Goal: Check status: Check status

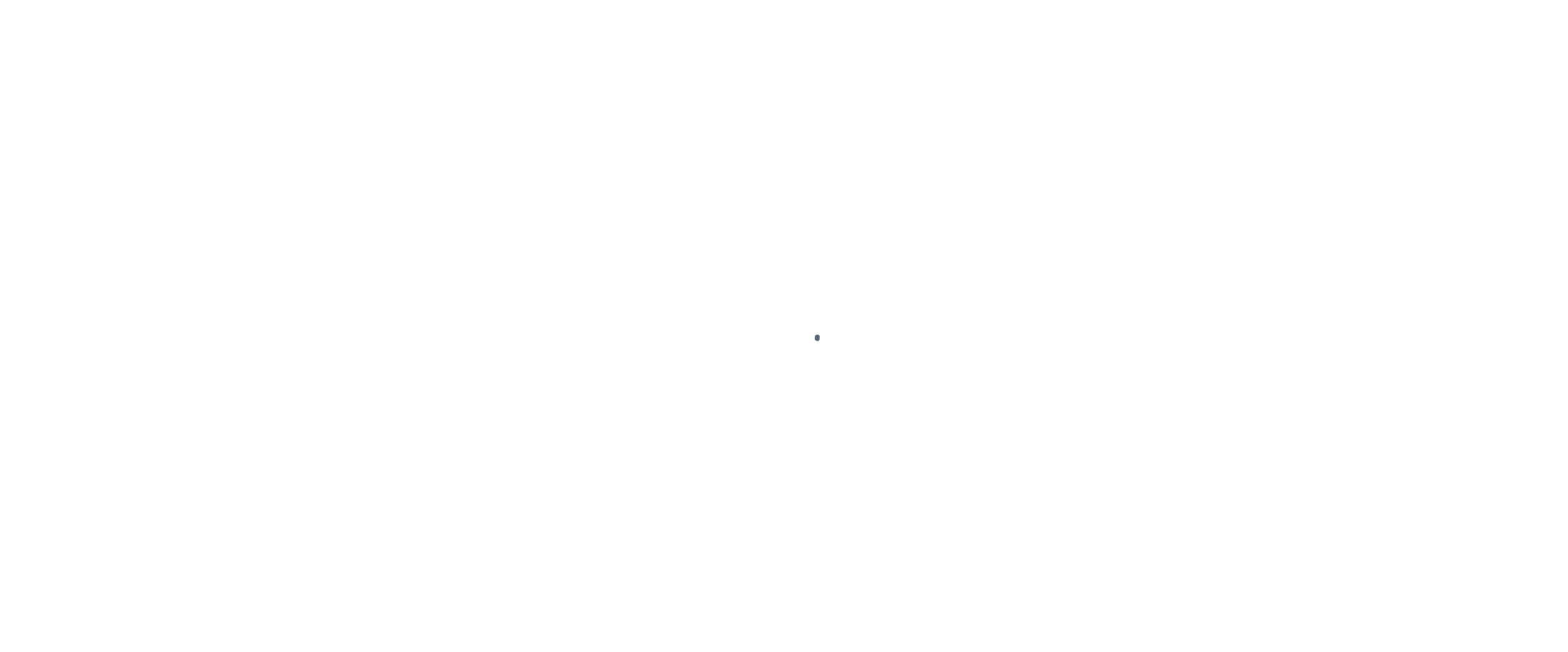
scroll to position [22, 0]
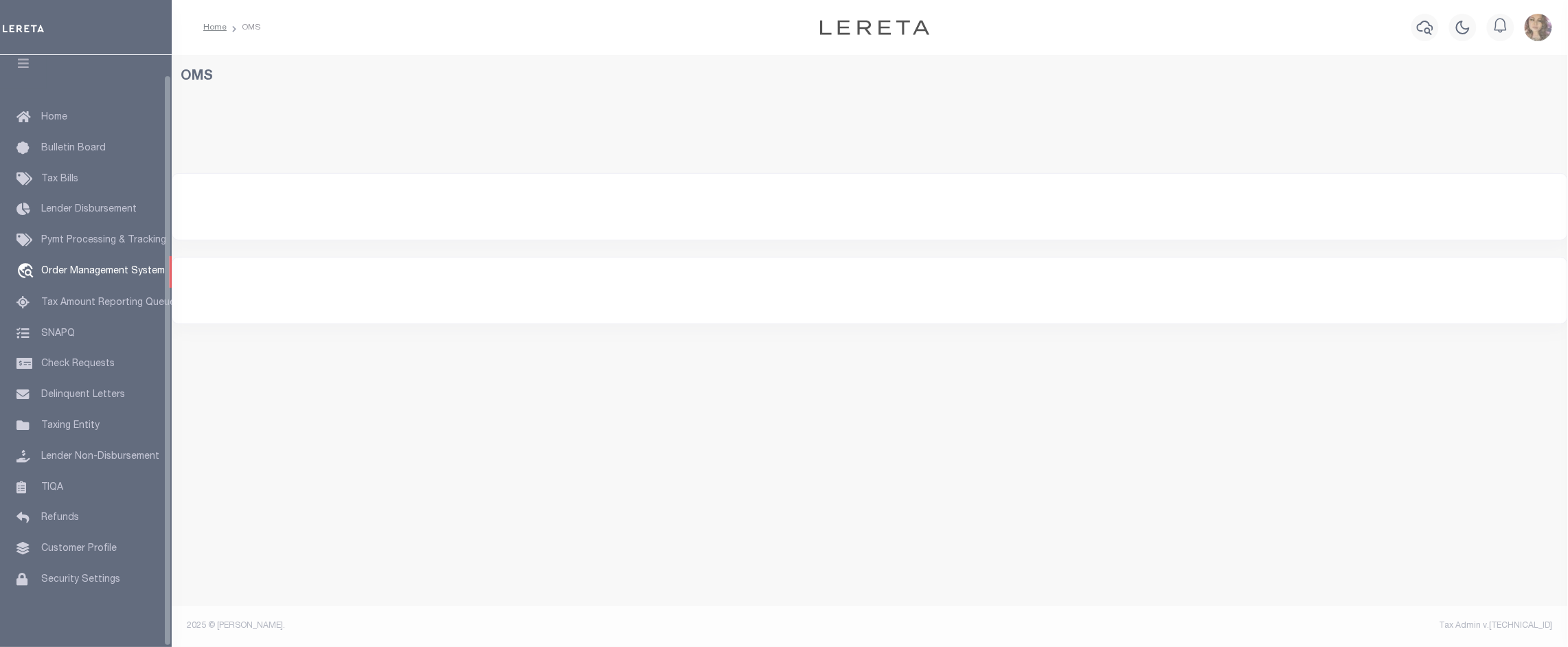
select select "200"
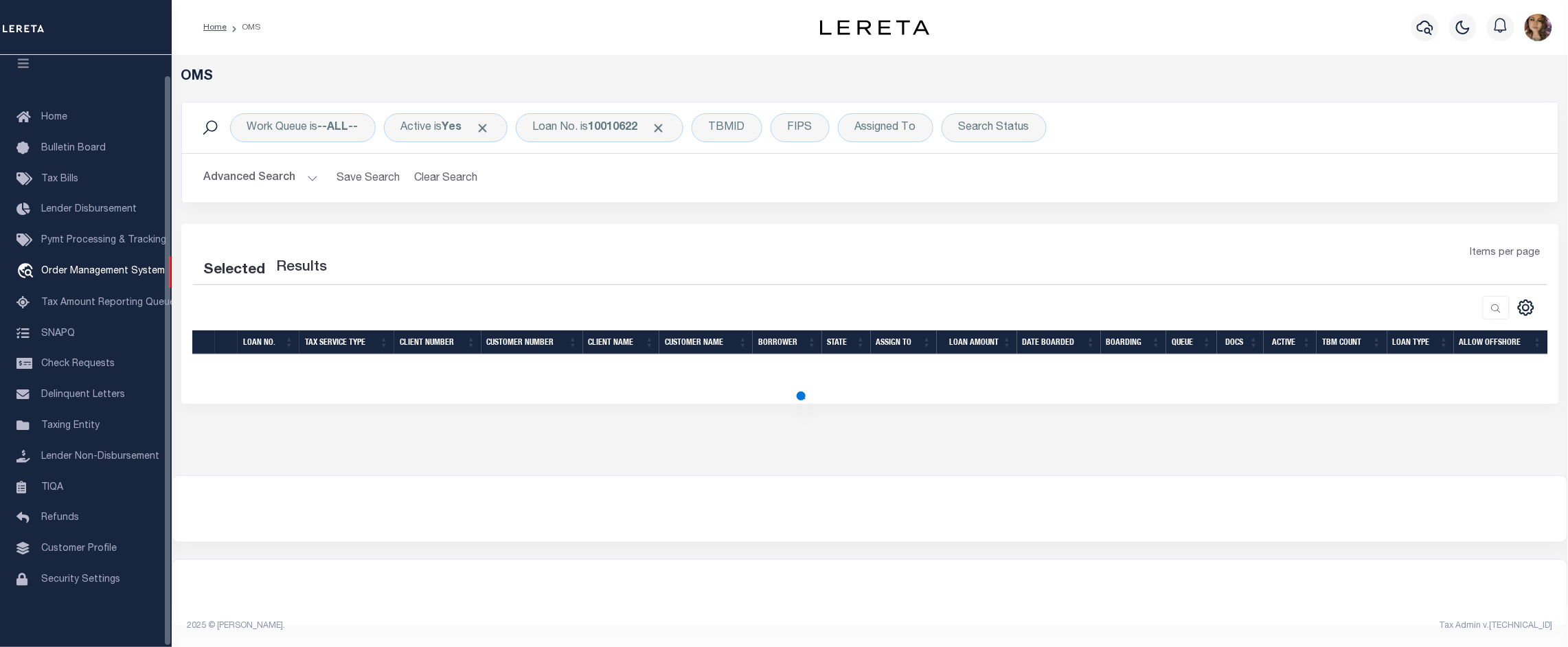
select select "200"
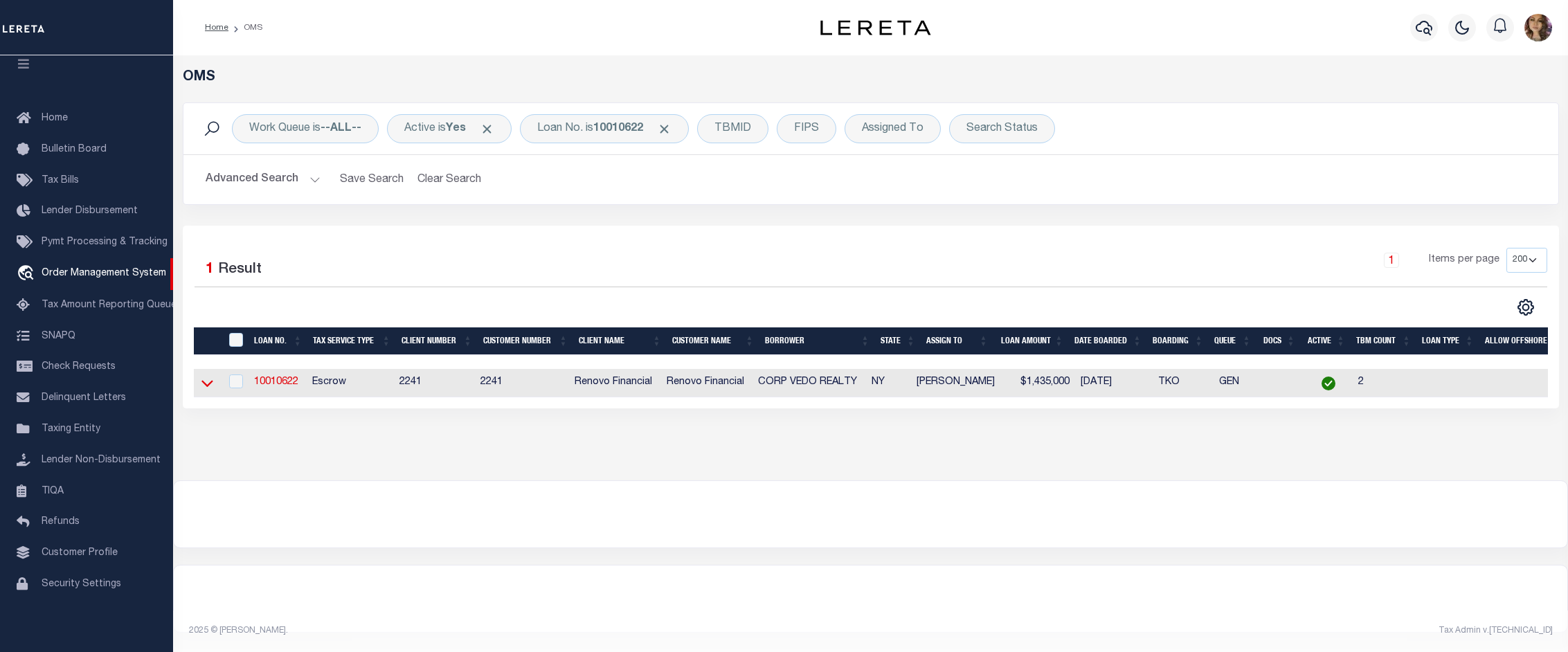
click at [206, 388] on icon at bounding box center [207, 384] width 12 height 7
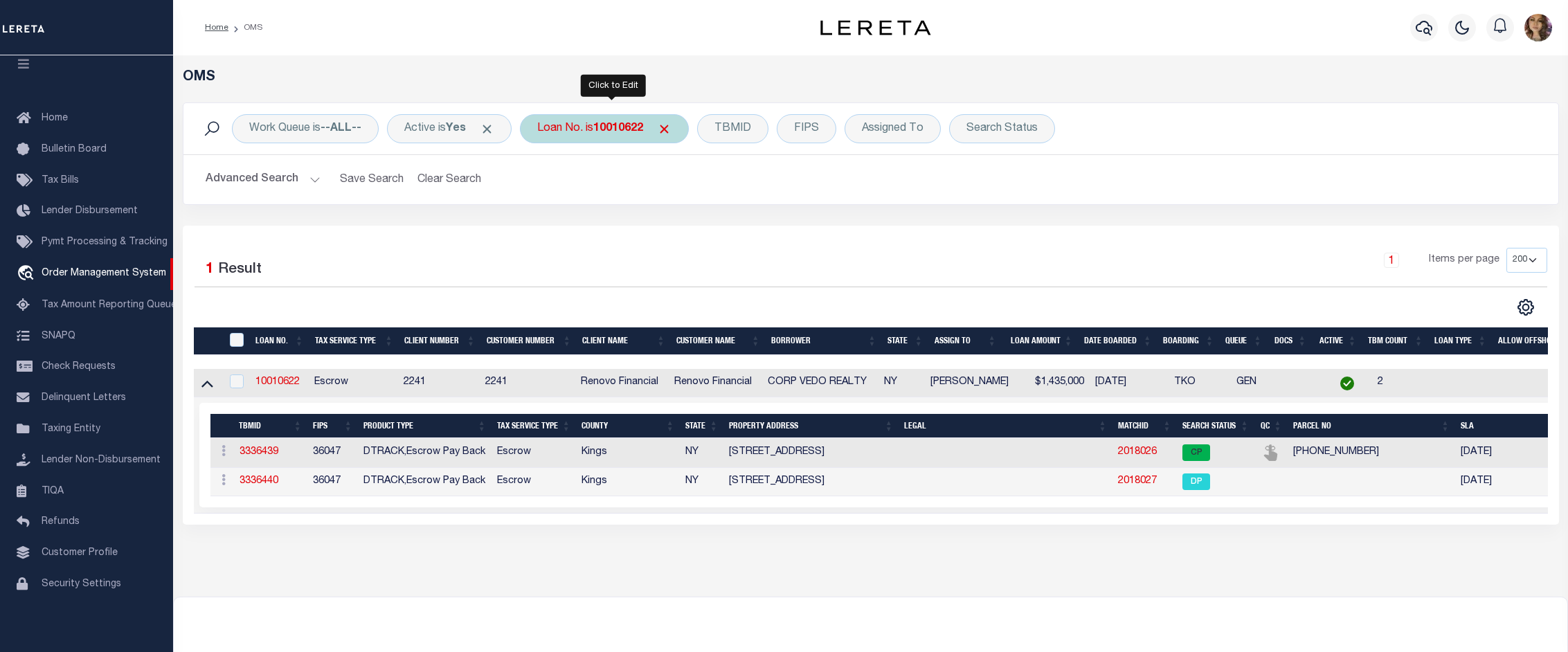
click at [624, 121] on div "Loan No. is 10010622" at bounding box center [604, 129] width 169 height 29
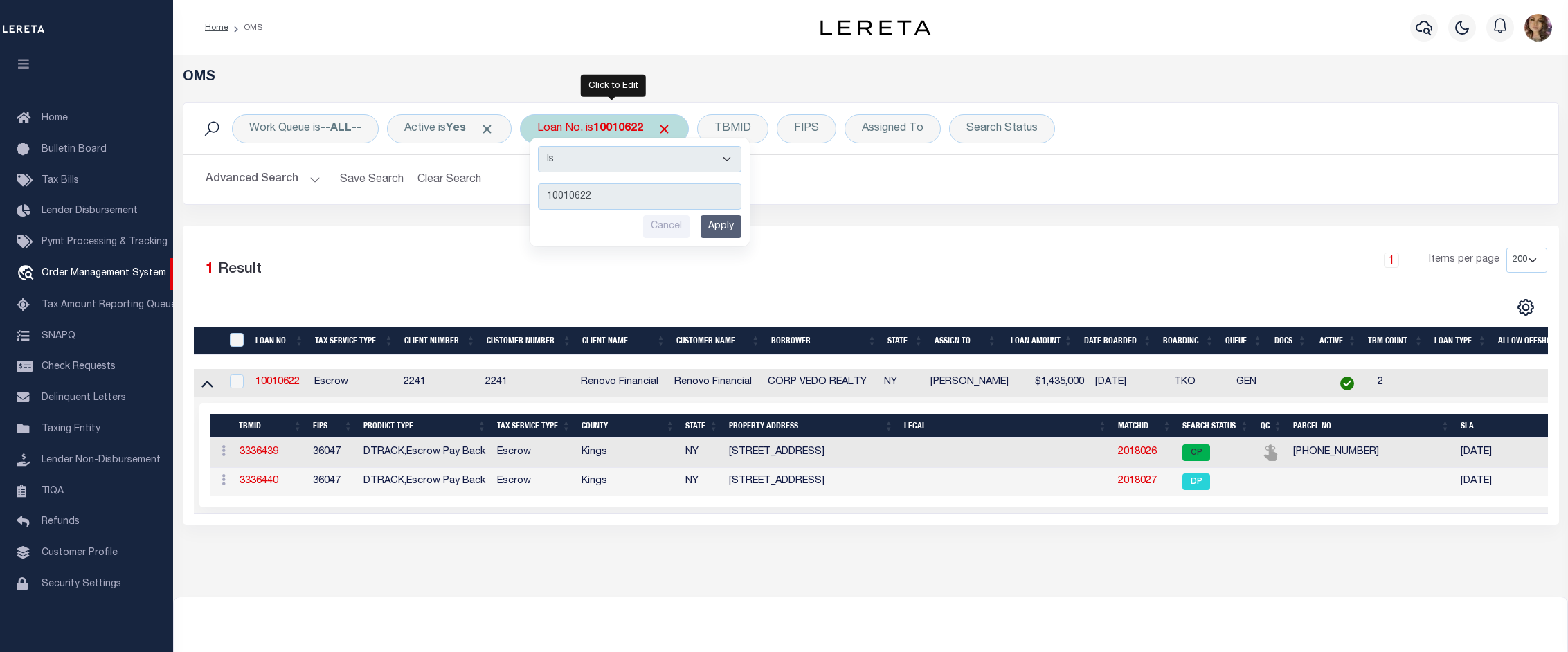
type input "175773"
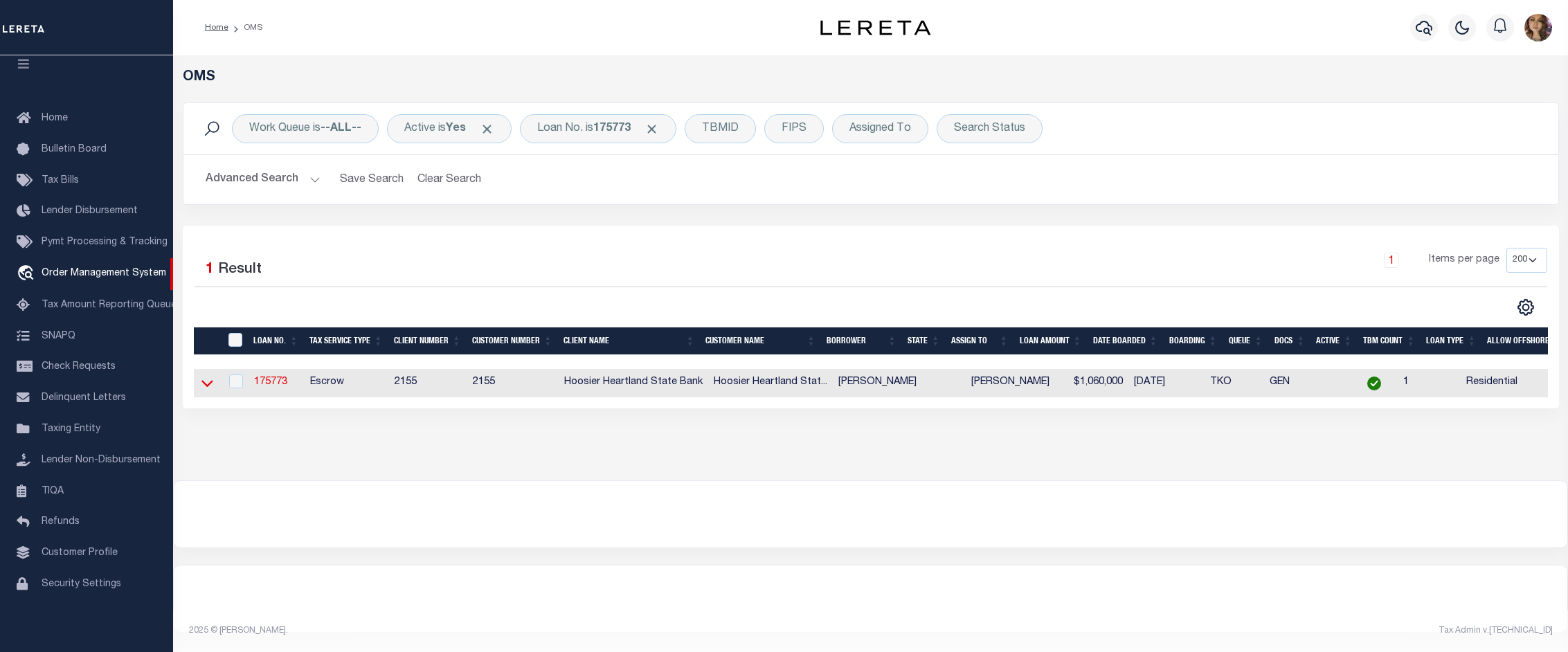
click at [204, 389] on icon at bounding box center [207, 383] width 12 height 15
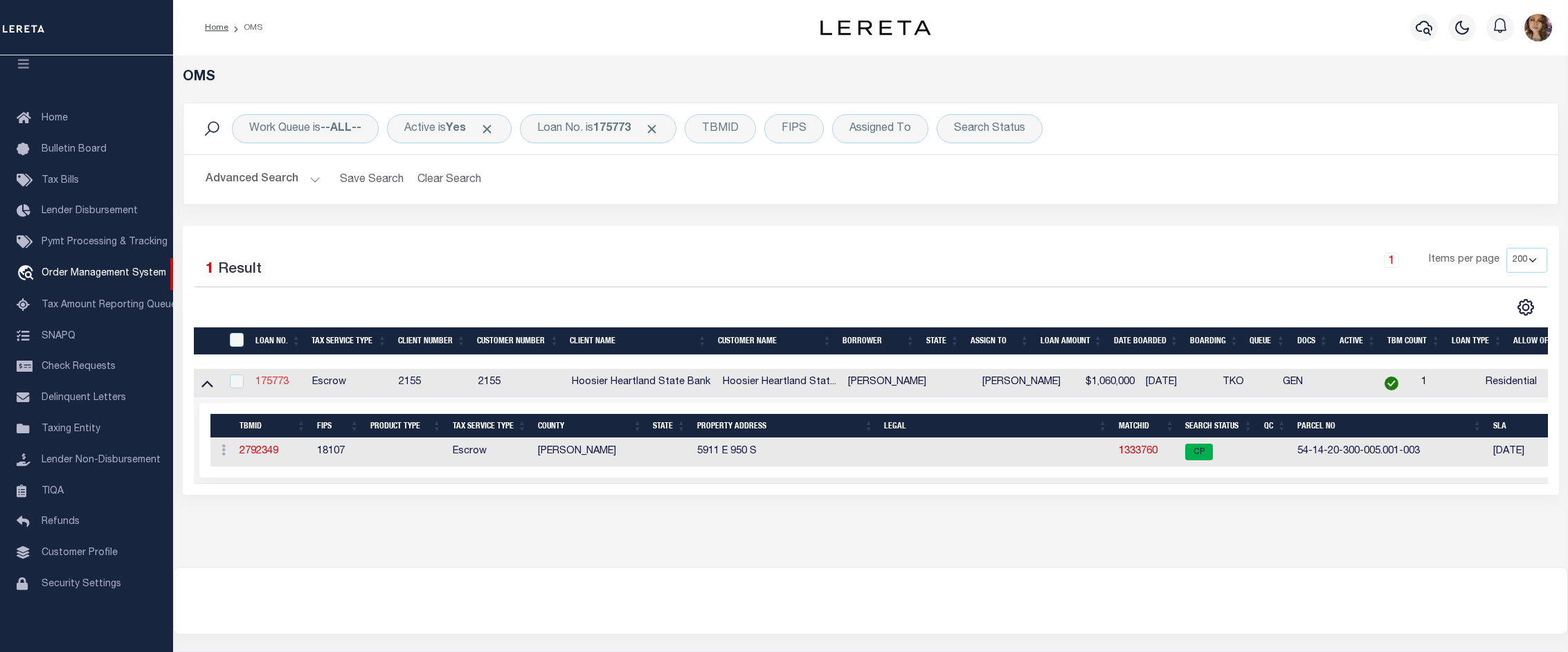
click at [280, 383] on link "175773" at bounding box center [272, 382] width 33 height 10
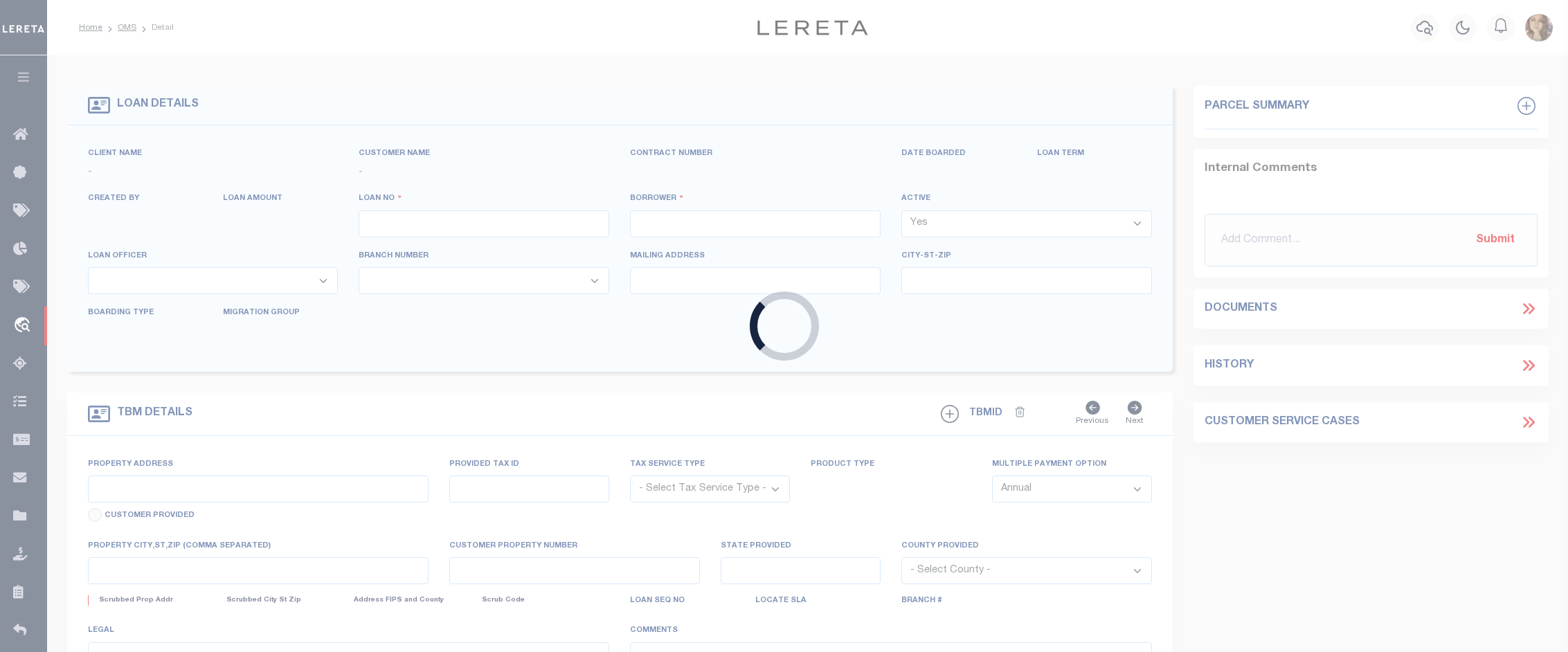
type input "175773"
type input "[PERSON_NAME]"
select select
type input "[DATE]"
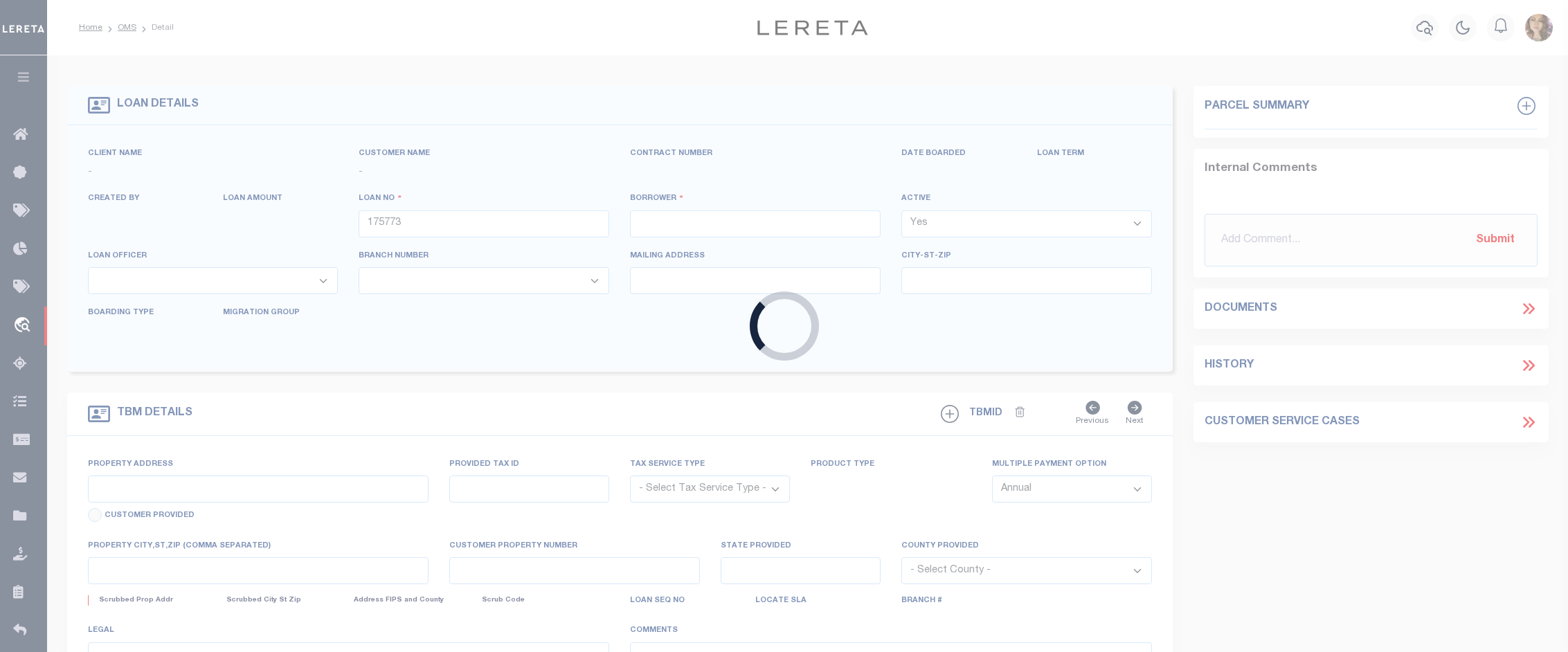
select select "10"
select select "Escrow"
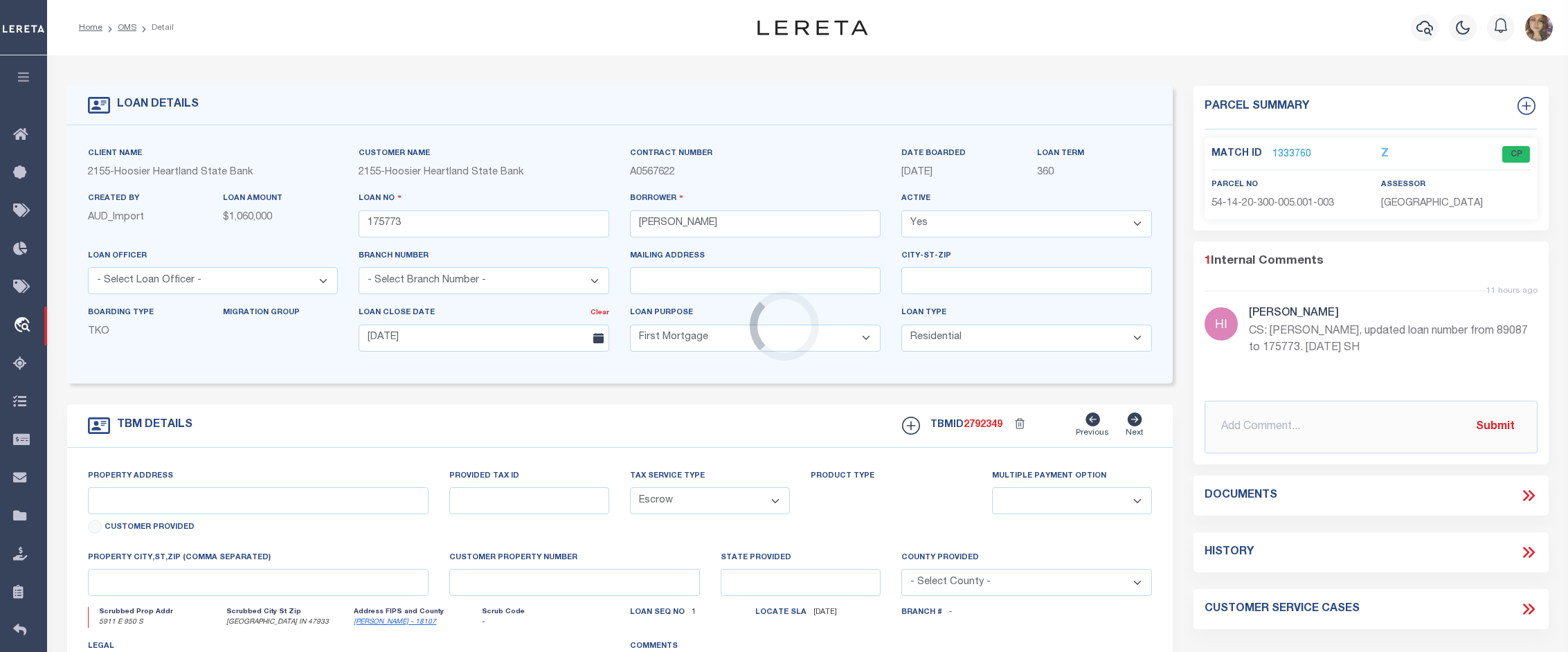
type input "5911 E 950 S"
select select
type input "[GEOGRAPHIC_DATA] IN 47933"
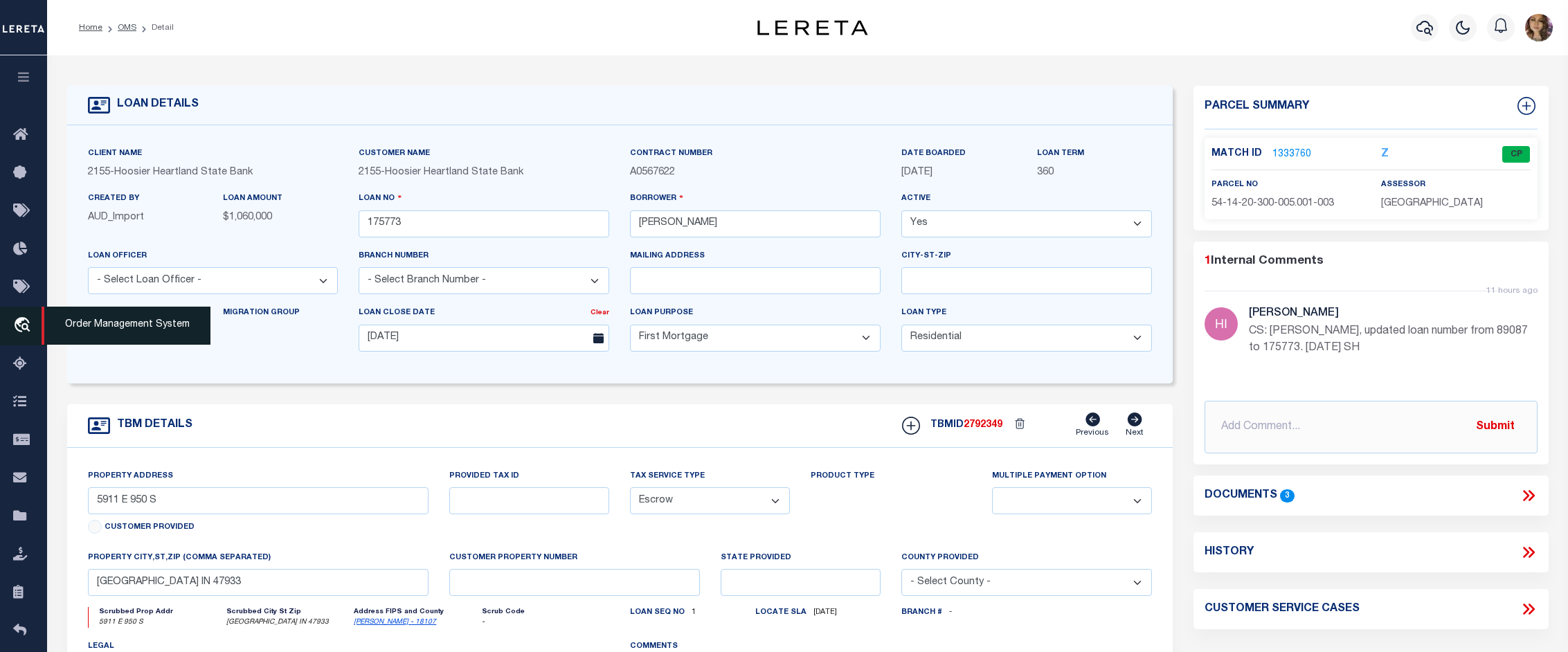
click at [111, 325] on span "Order Management System" at bounding box center [126, 326] width 169 height 38
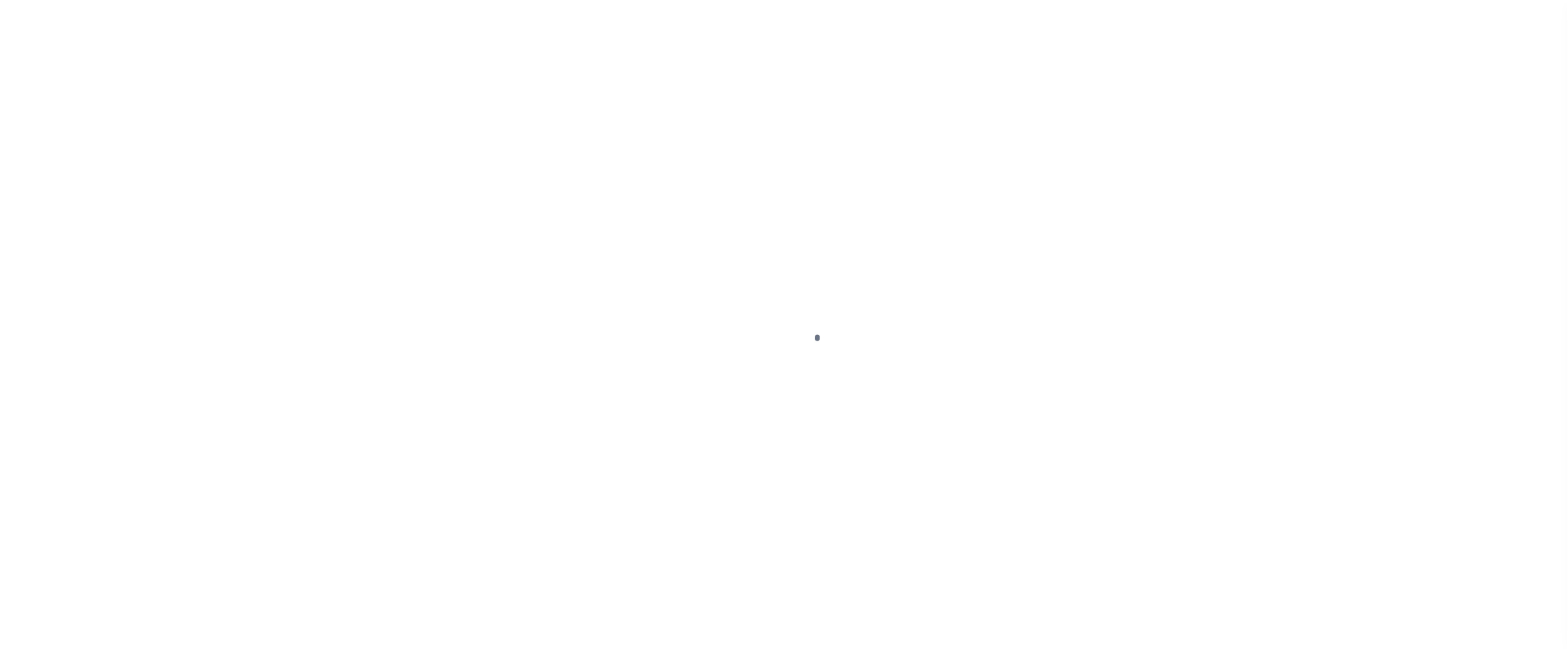
scroll to position [22, 0]
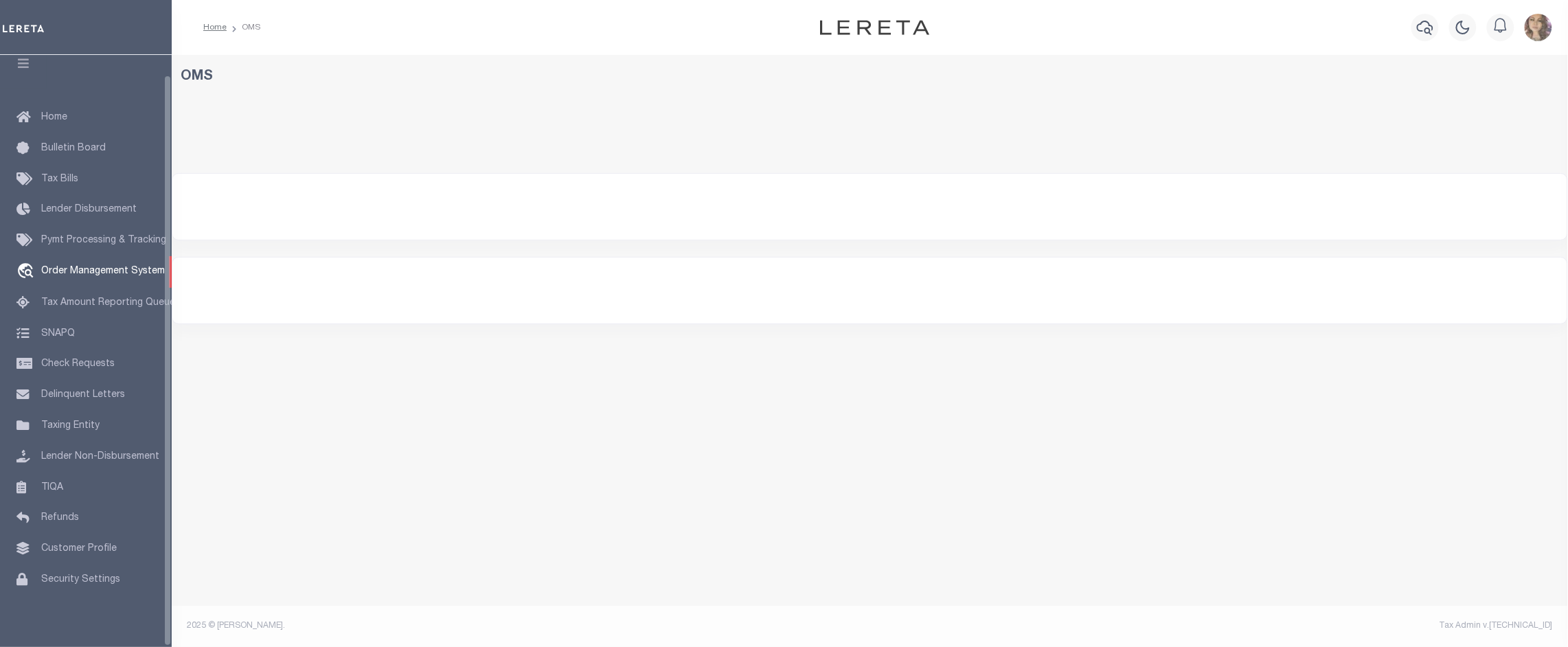
select select "200"
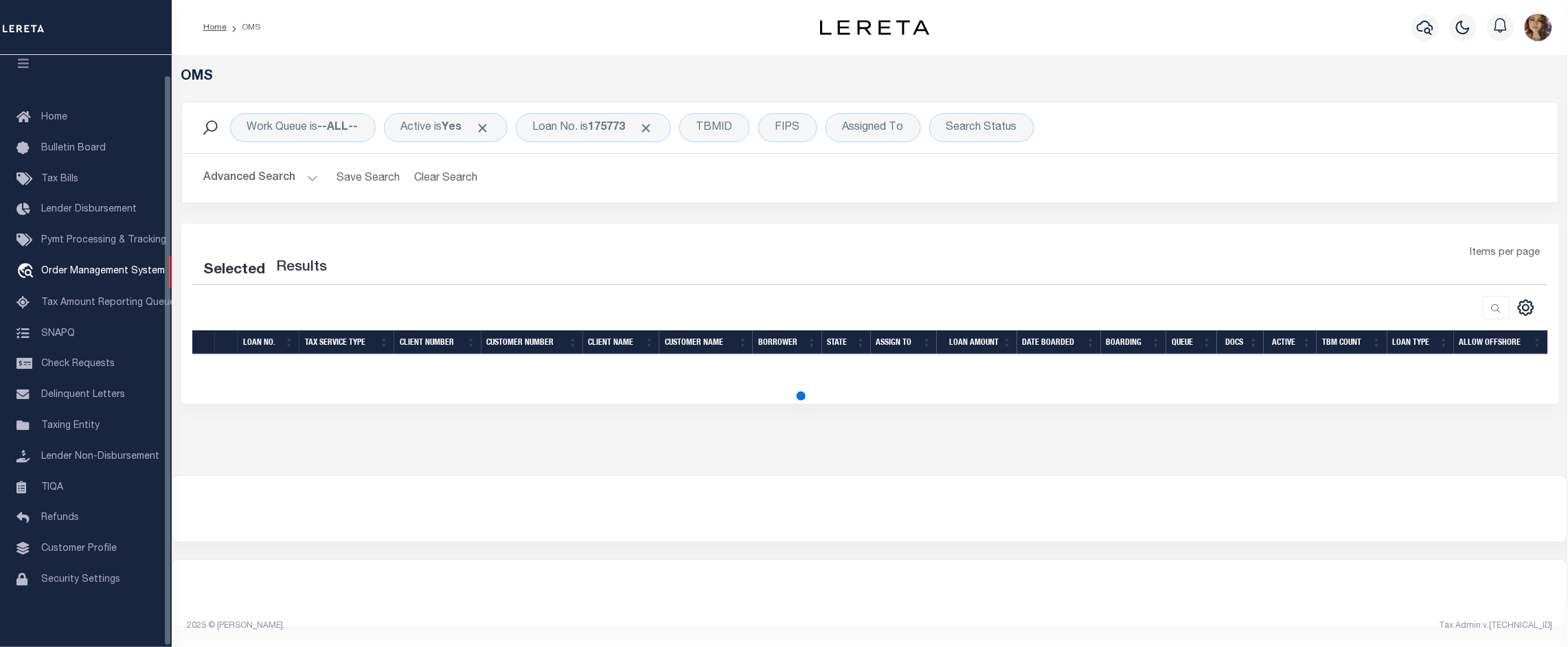
select select "200"
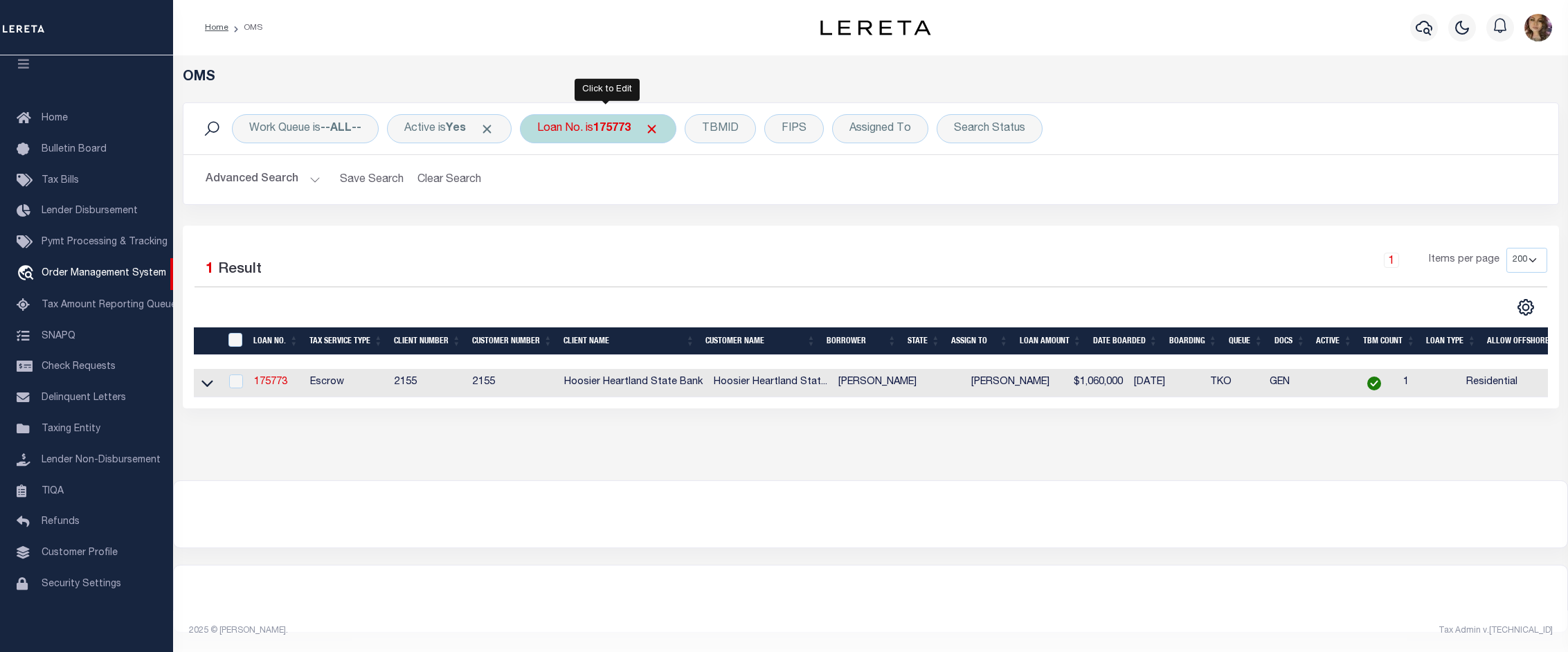
click at [596, 129] on div "Loan No. is 175773" at bounding box center [598, 129] width 157 height 29
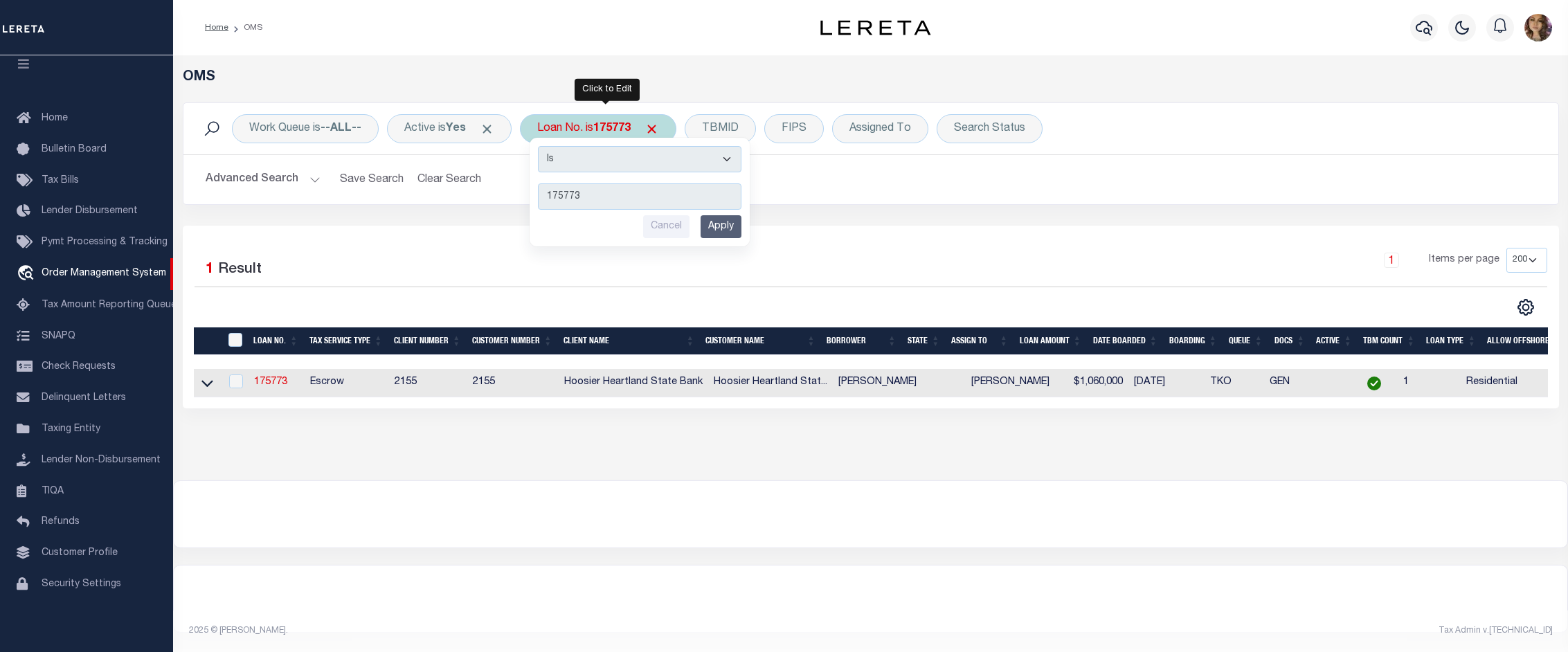
type input "34781774"
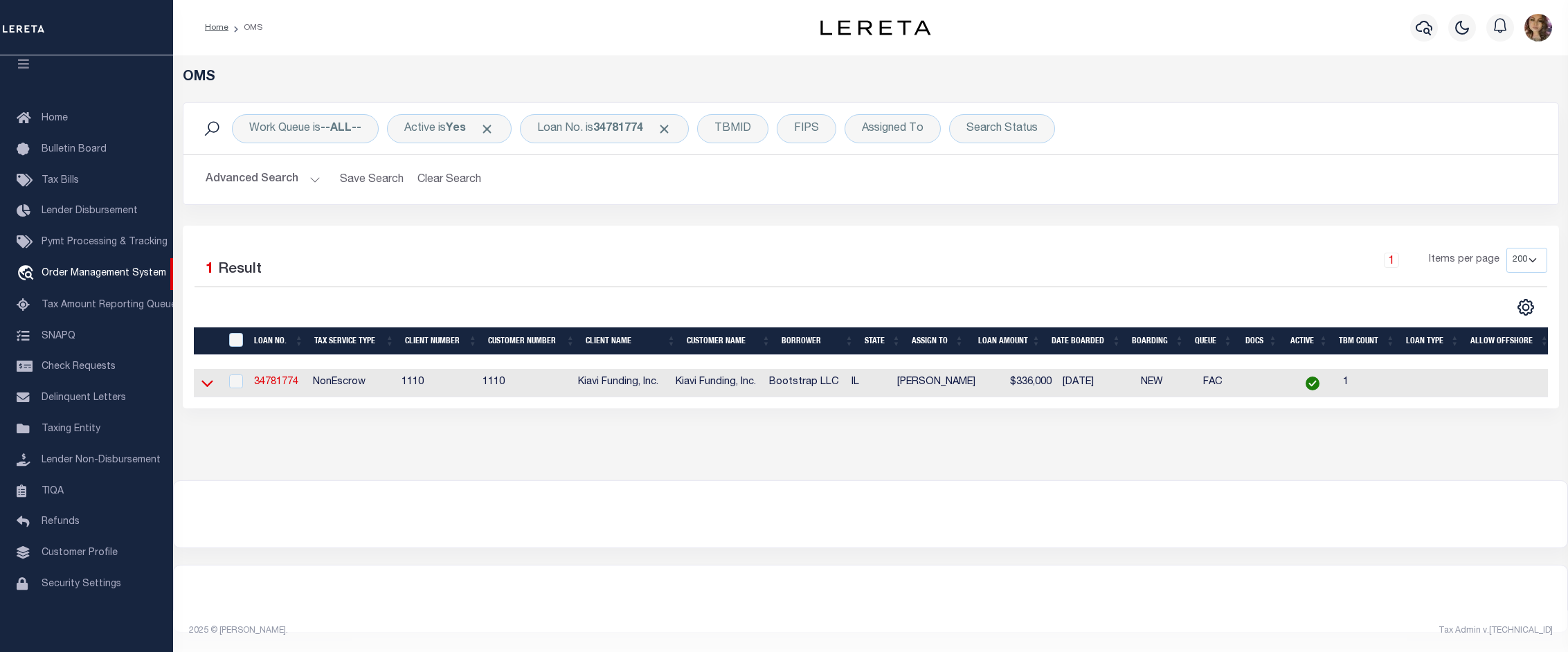
click at [203, 389] on icon at bounding box center [207, 383] width 12 height 15
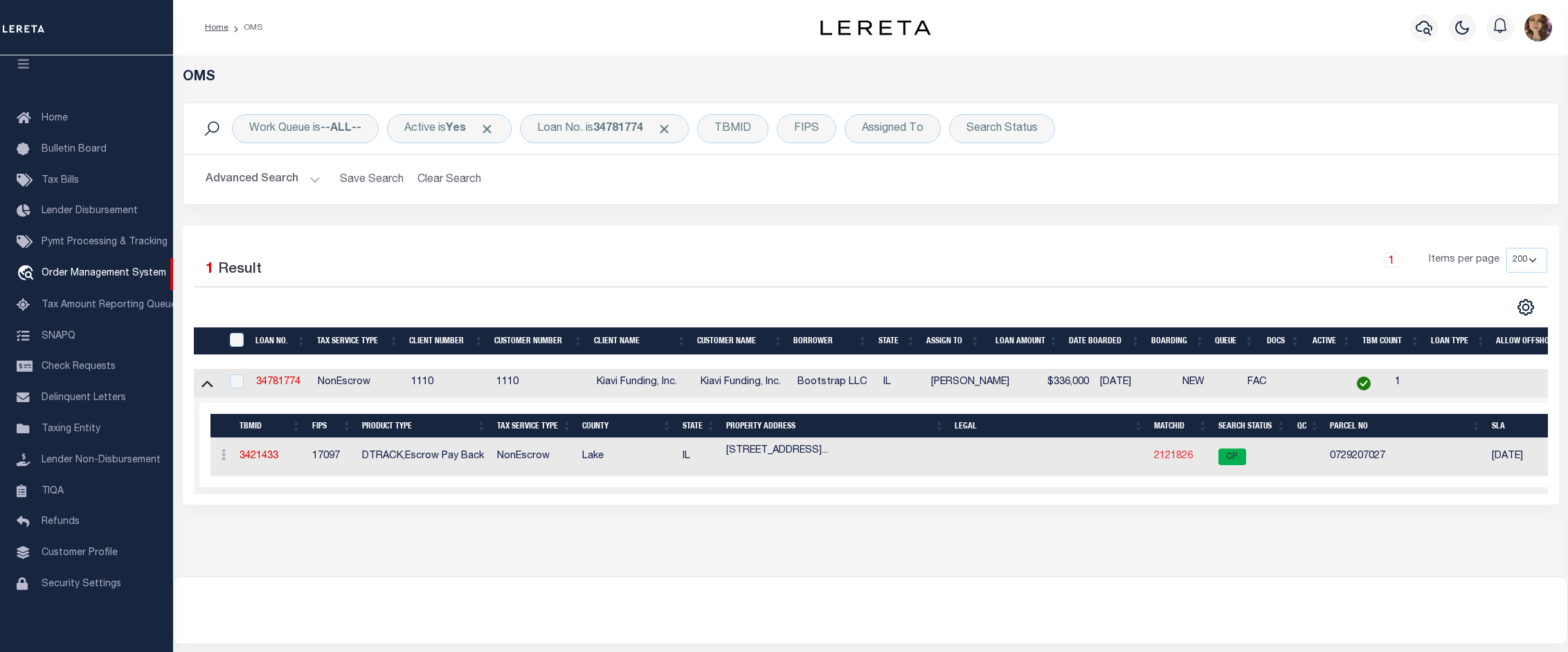
click at [1174, 458] on link "2121826" at bounding box center [1173, 456] width 39 height 10
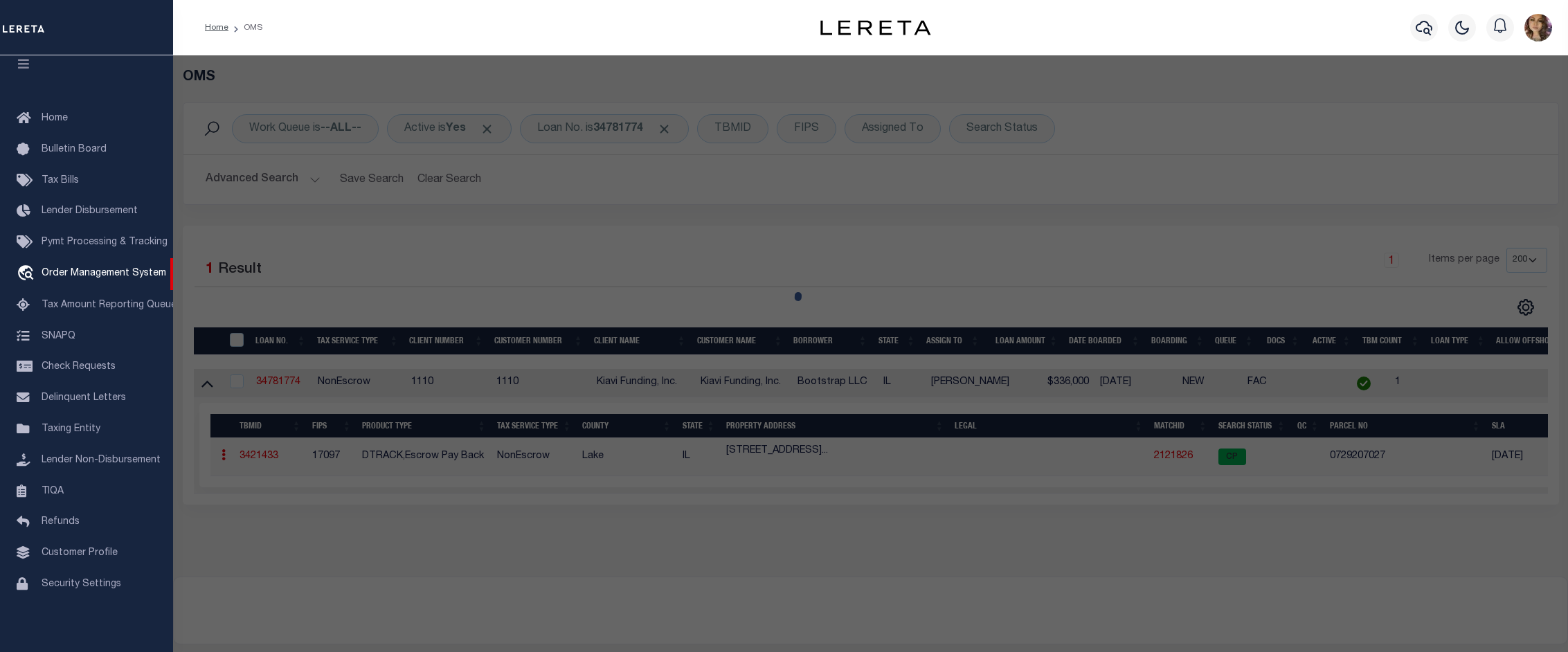
checkbox input "false"
select select "CP"
type input "BOOTSTRAP LLC"
select select "AGW"
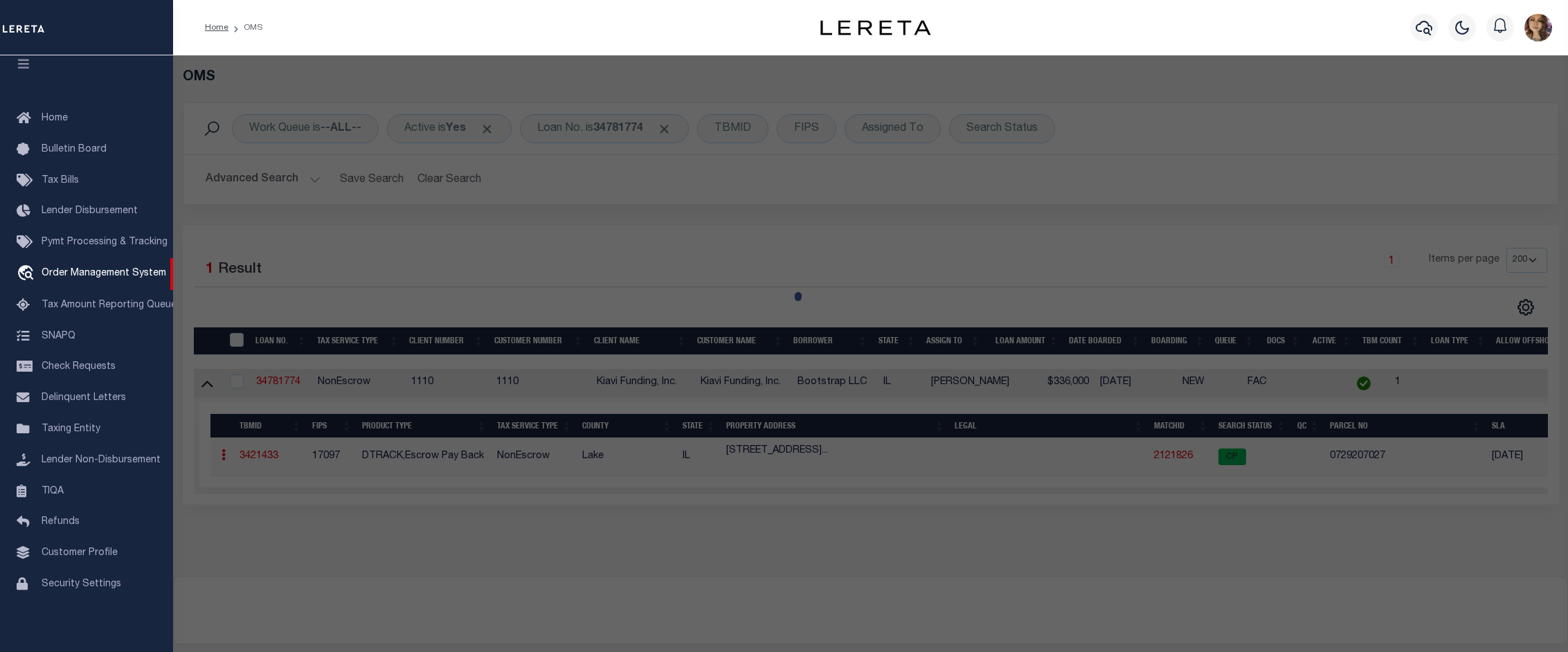
select select
type input "33892 N SUMMERFIELDS DR"
checkbox input "false"
type input "GURNEE IL 60031"
type textarea "SUMMERFIELDS SUB; LOT 42"
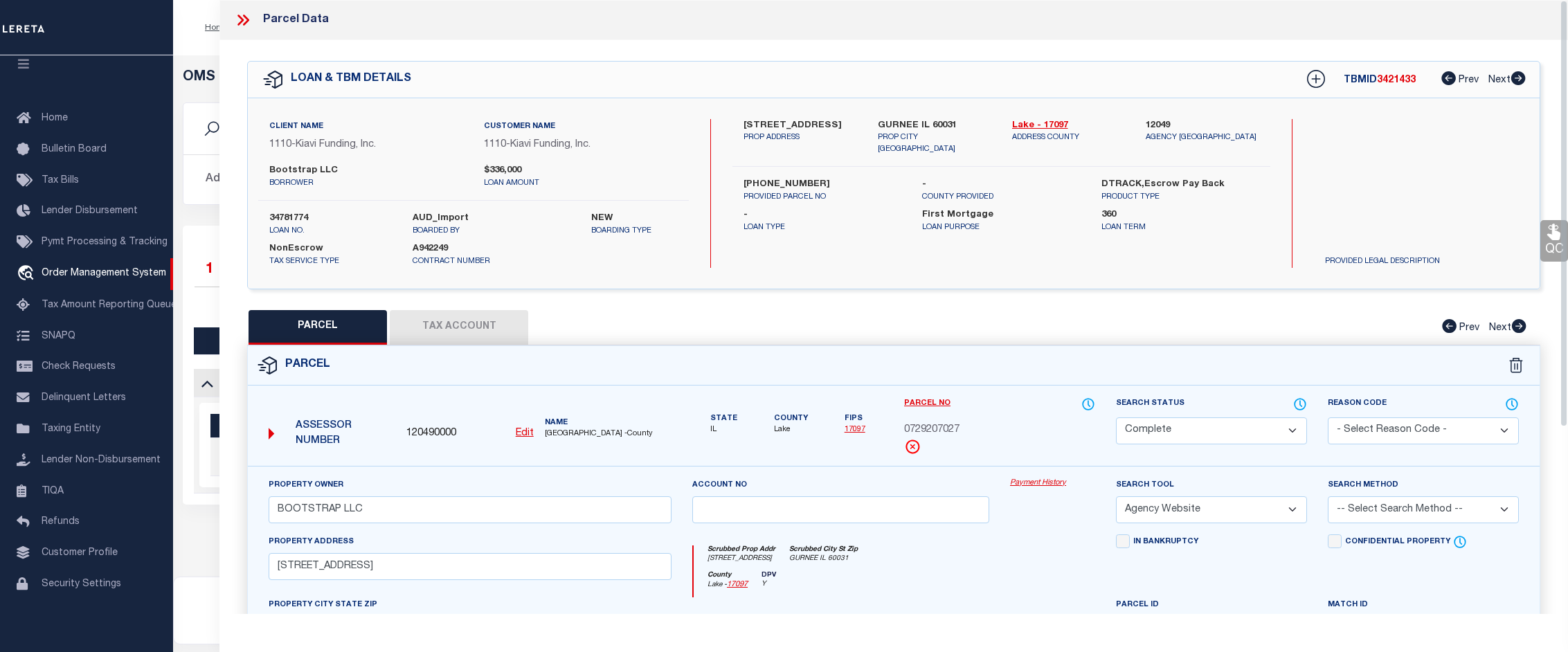
click at [1050, 484] on link "Payment History" at bounding box center [1052, 484] width 85 height 12
